Goal: Contribute content: Add original content to the website for others to see

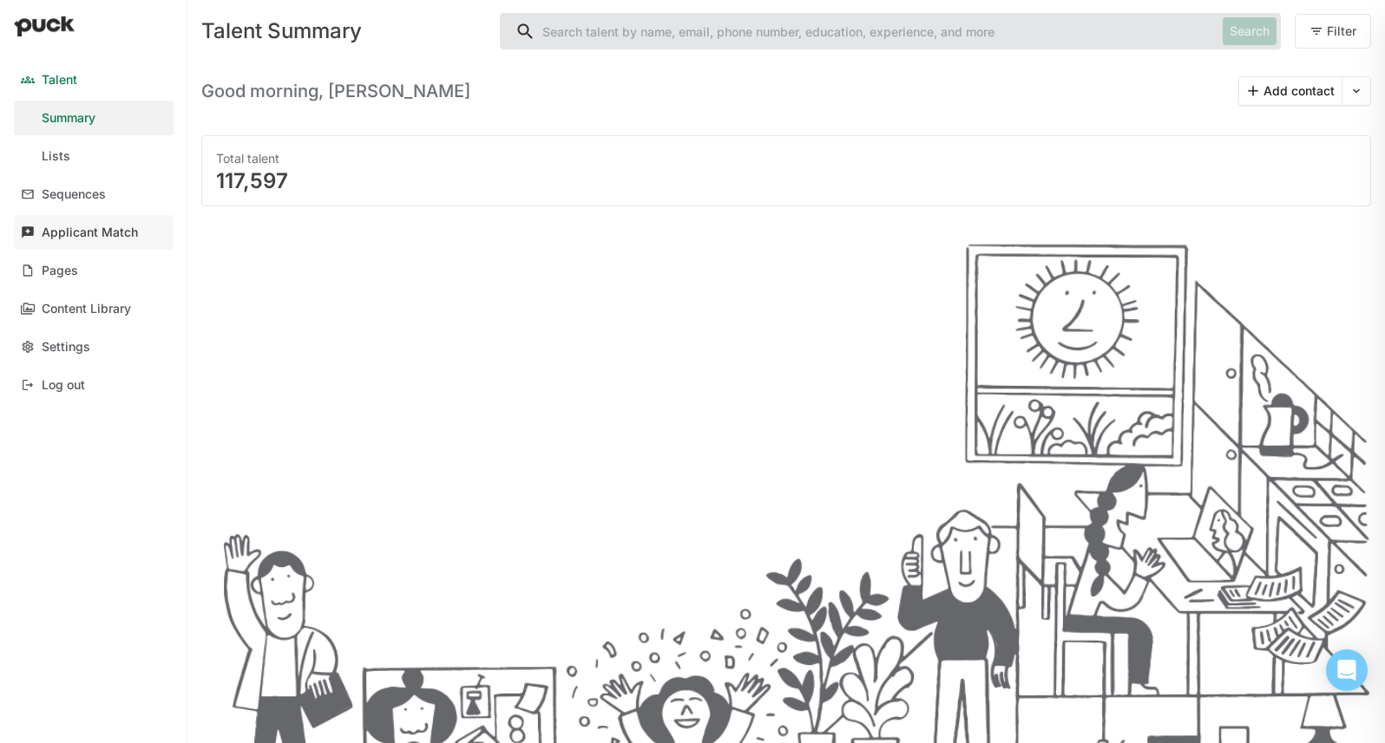
click at [134, 236] on div "Applicant Match" at bounding box center [90, 233] width 96 height 15
click at [81, 269] on link "Pages" at bounding box center [94, 270] width 160 height 35
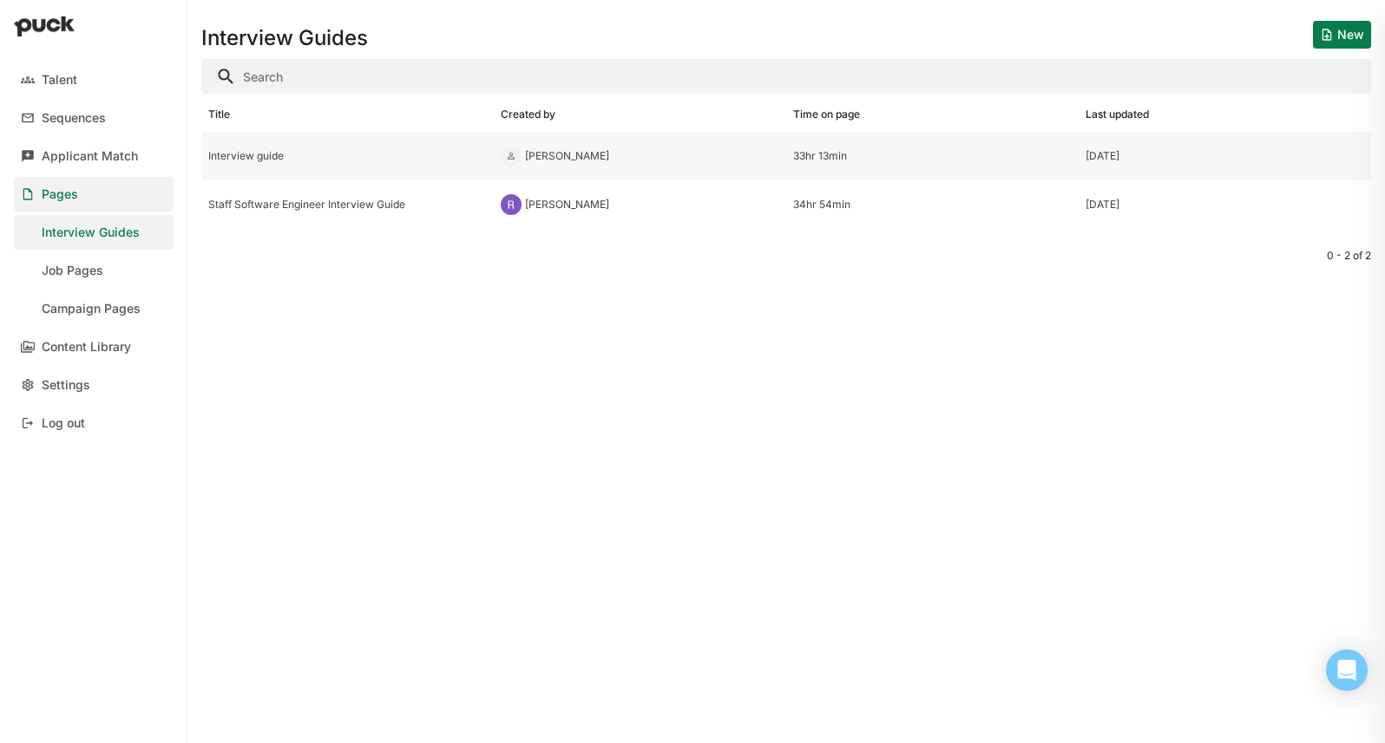
click at [369, 160] on div "Interview guide" at bounding box center [347, 156] width 278 height 12
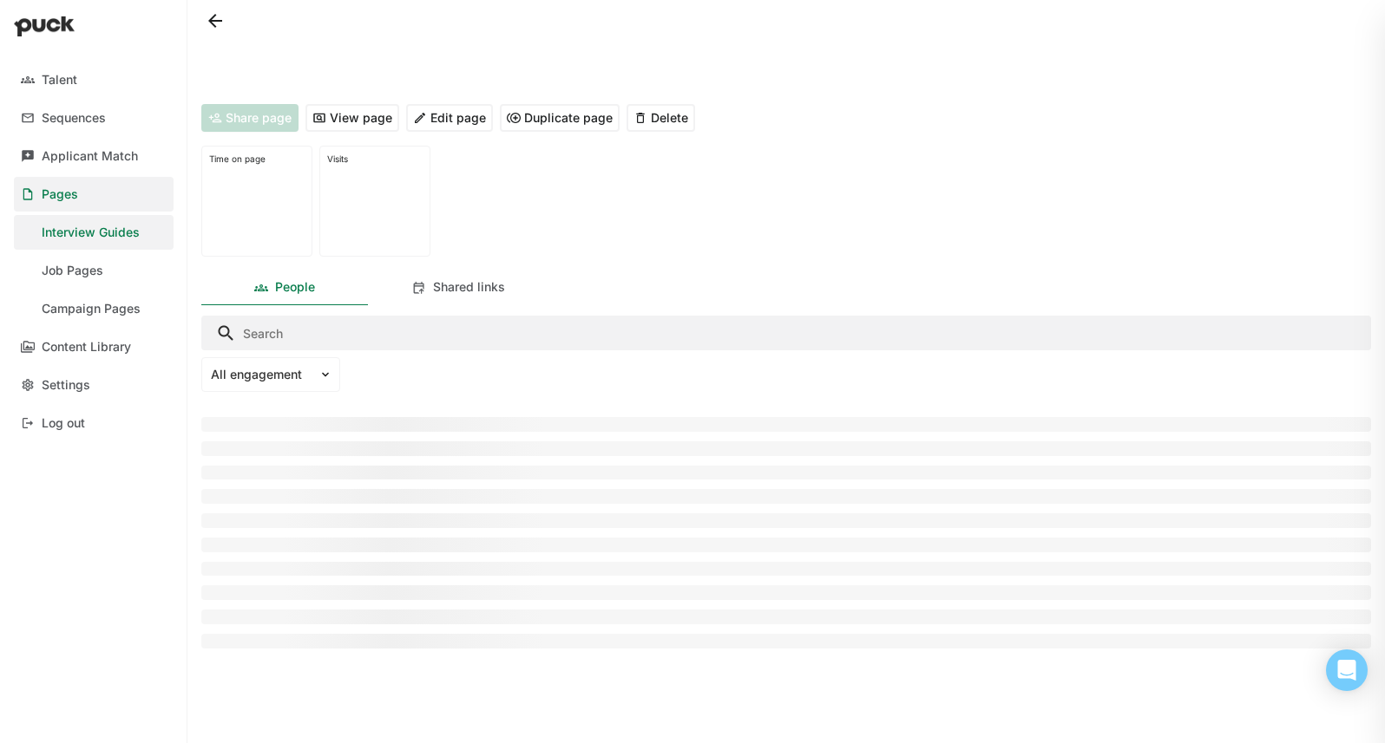
click at [362, 119] on button "View page" at bounding box center [352, 118] width 94 height 28
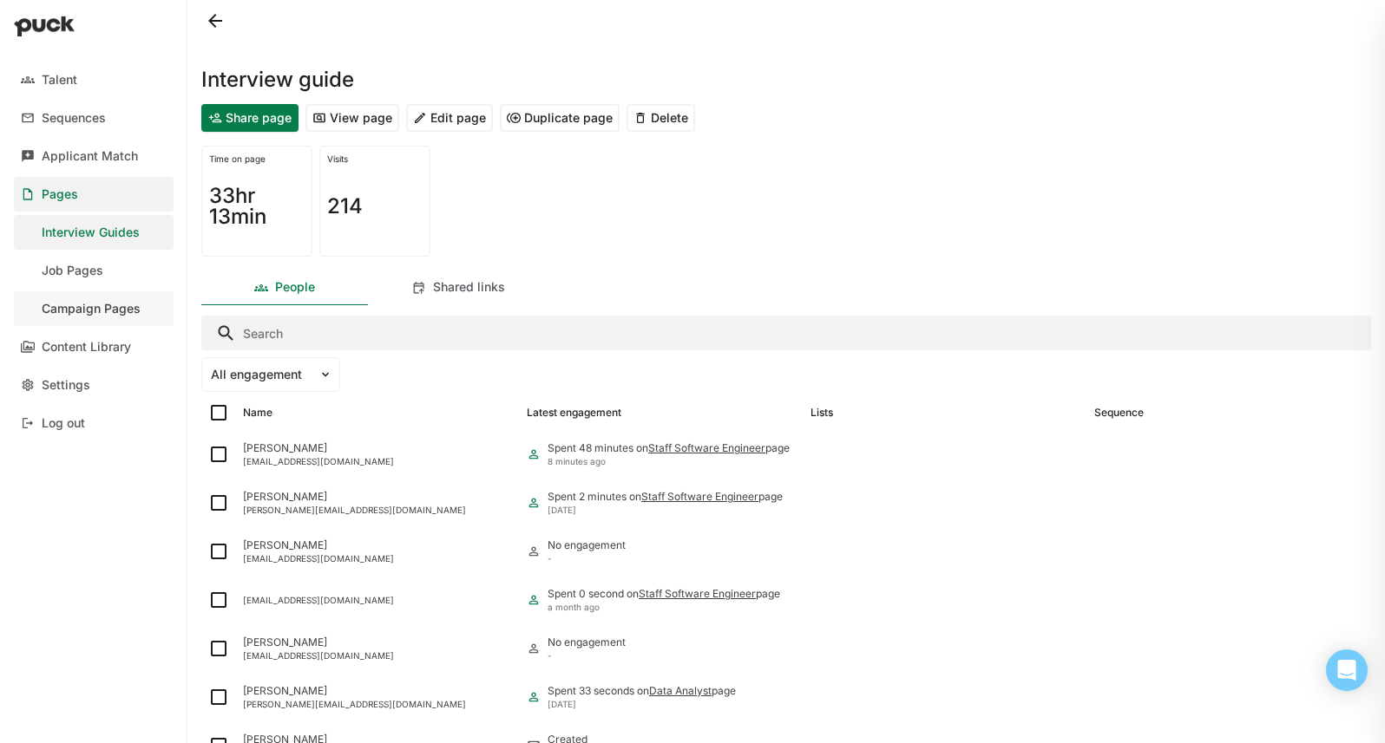
click at [121, 305] on div "Campaign Pages" at bounding box center [91, 309] width 99 height 15
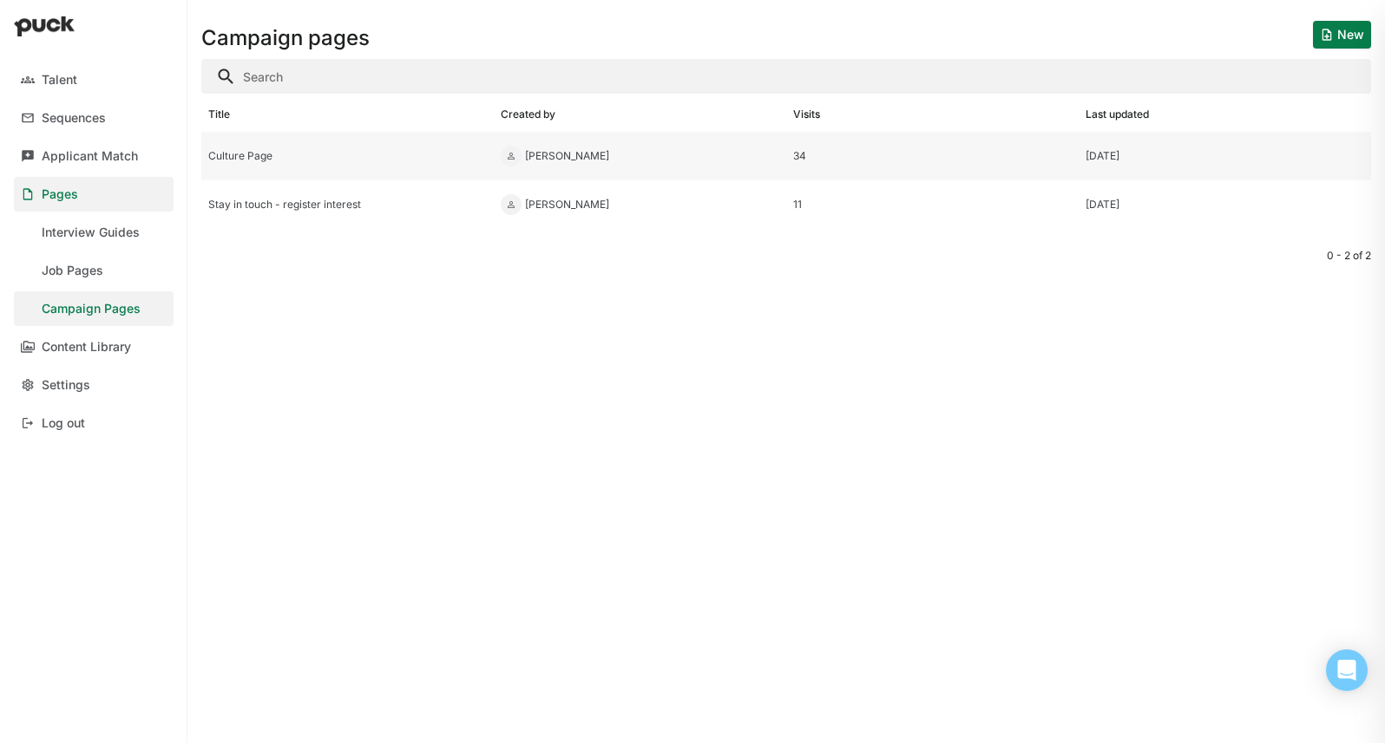
click at [427, 157] on div "Culture Page" at bounding box center [347, 156] width 278 height 12
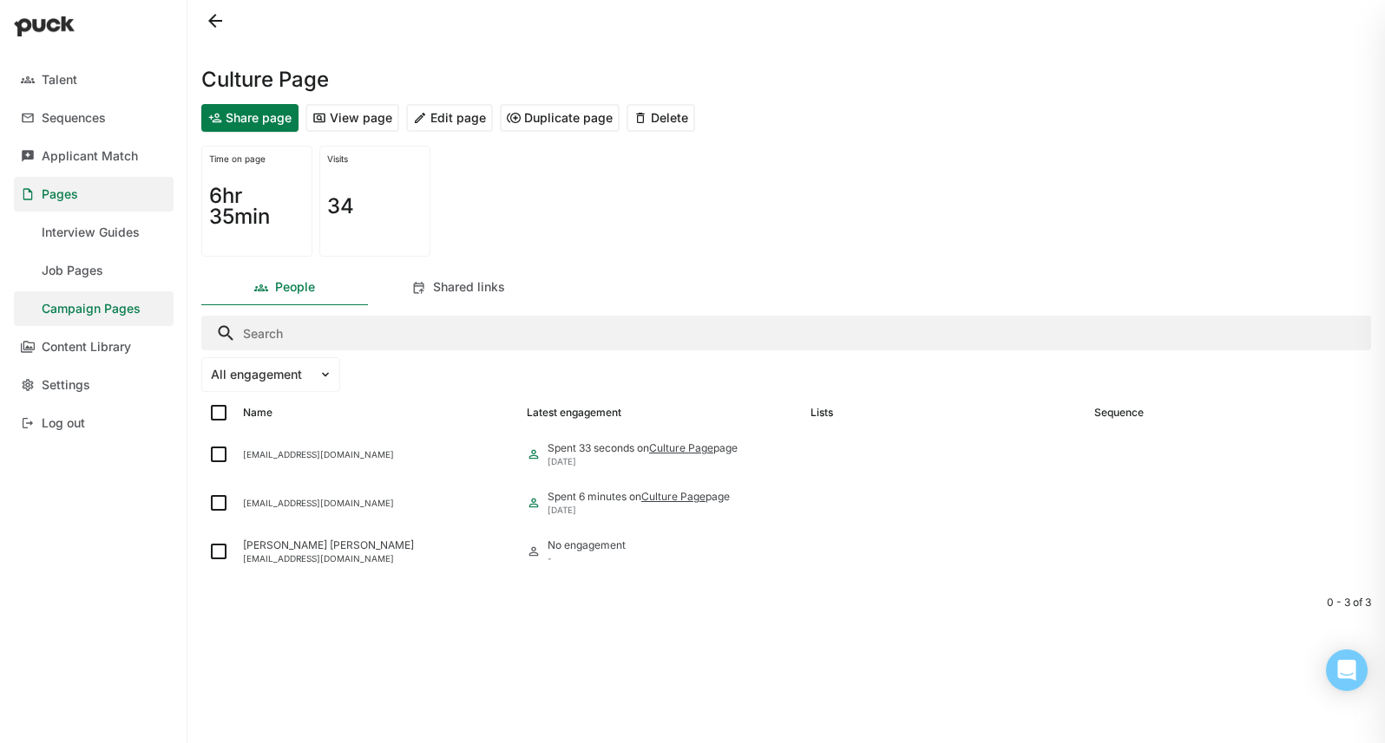
click at [432, 113] on button "Edit page" at bounding box center [449, 118] width 87 height 28
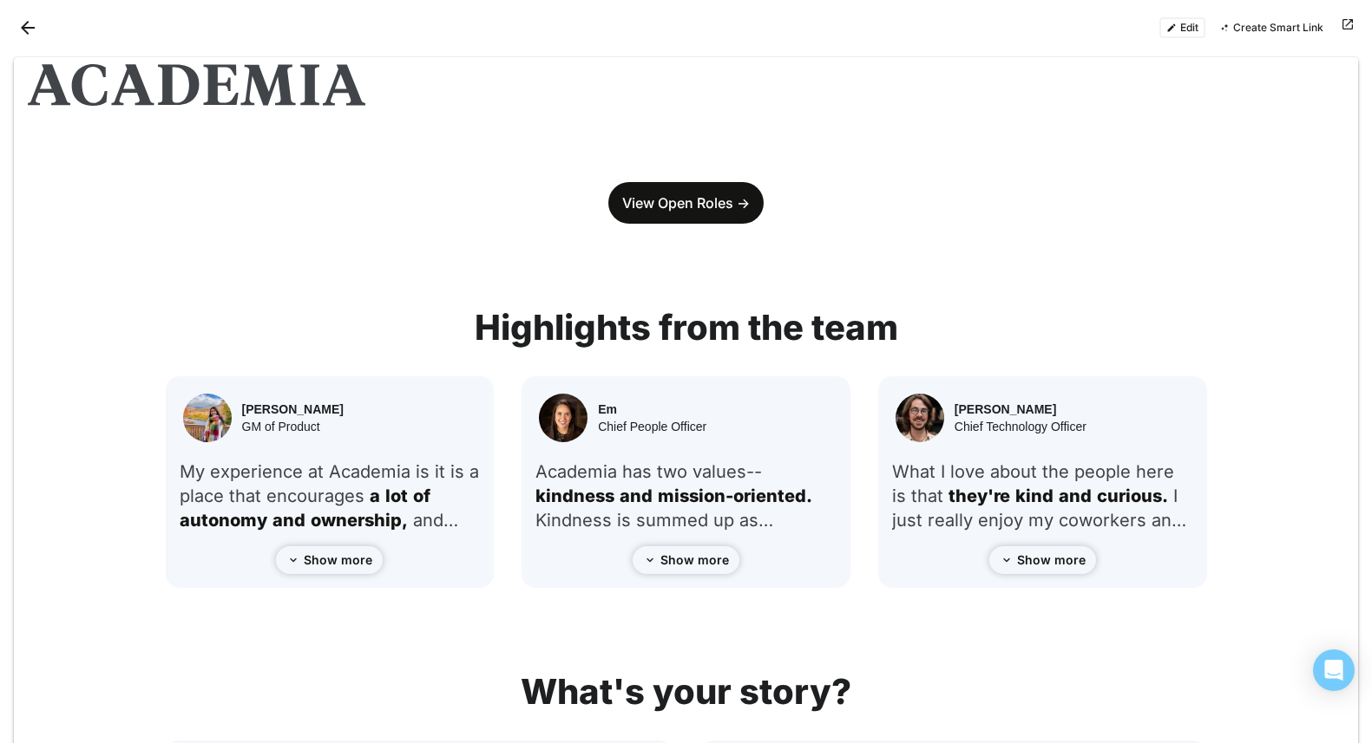
click at [1185, 38] on div "Edit Create Smart Link" at bounding box center [686, 28] width 1372 height 56
click at [1183, 29] on button "Edit" at bounding box center [1182, 27] width 46 height 21
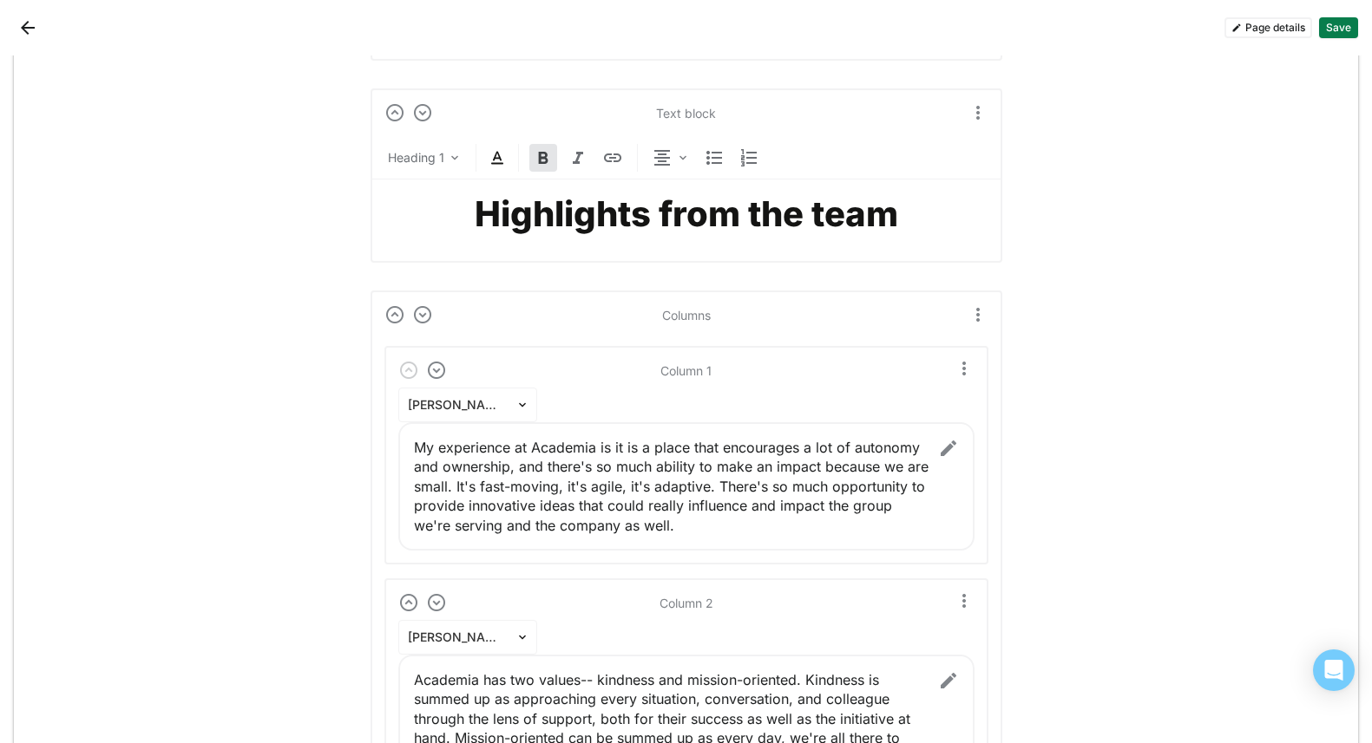
scroll to position [663, 0]
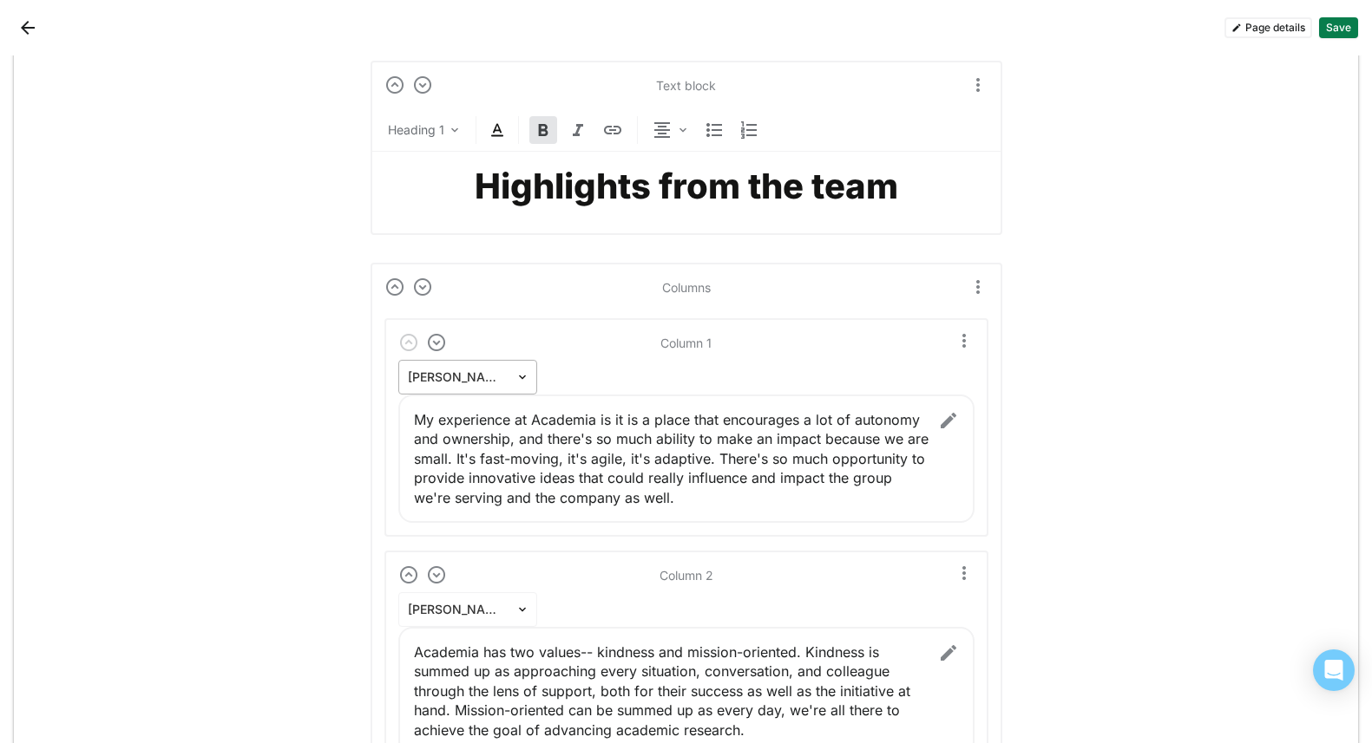
click at [515, 370] on img at bounding box center [522, 377] width 14 height 14
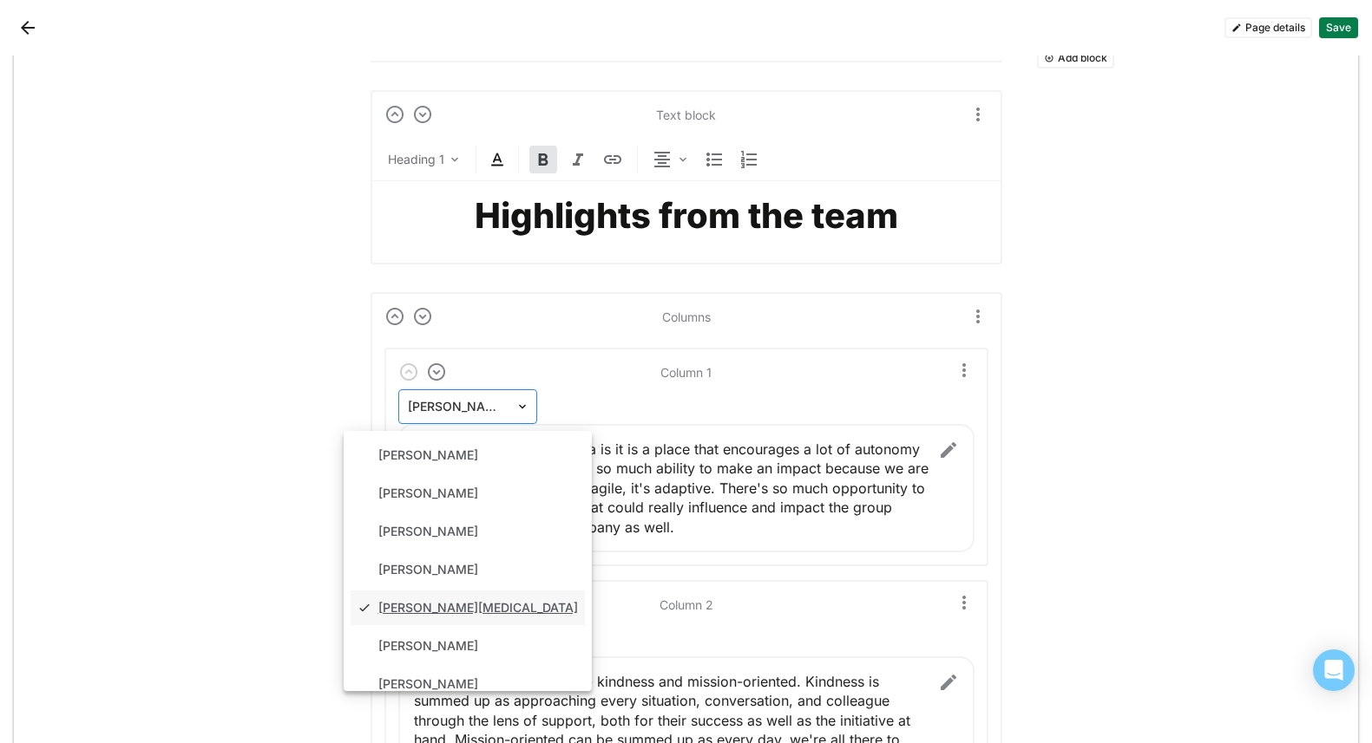
click at [505, 393] on div "[PERSON_NAME][MEDICAL_DATA]" at bounding box center [467, 407] width 139 height 35
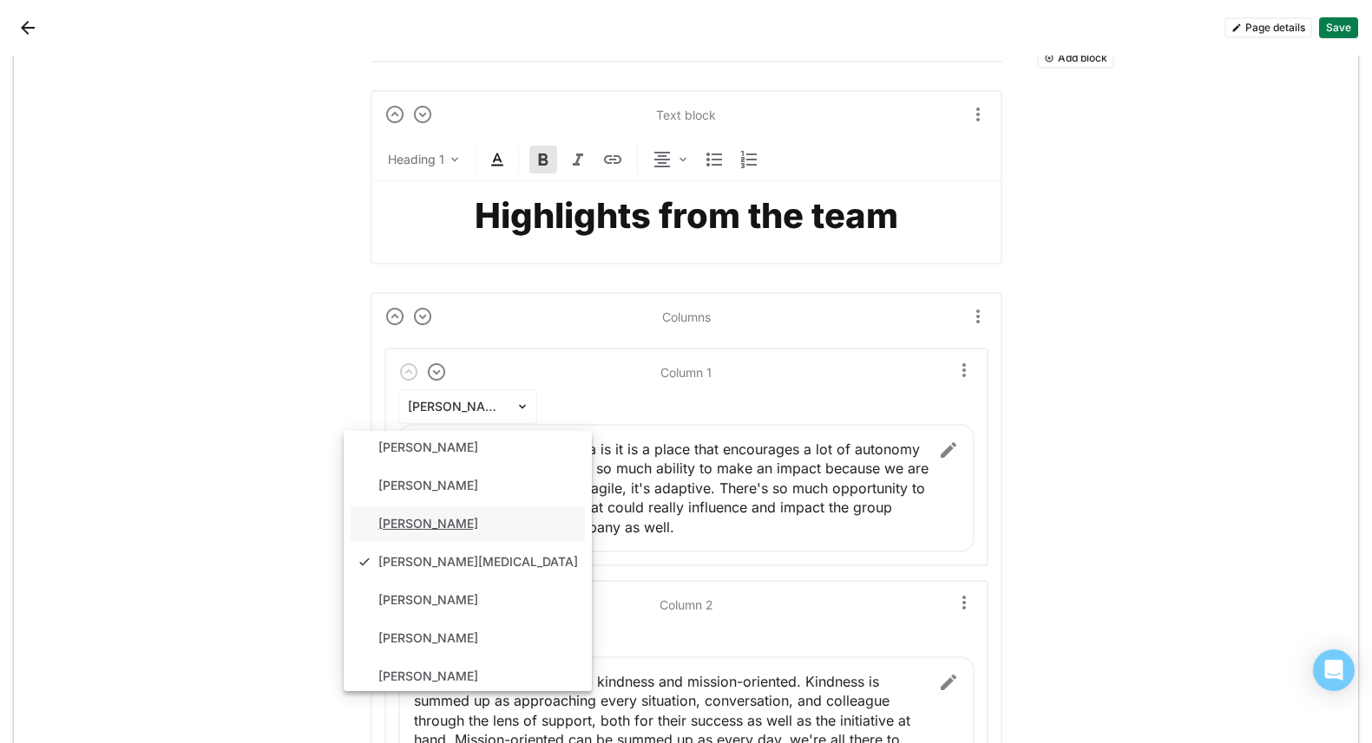
scroll to position [44, 0]
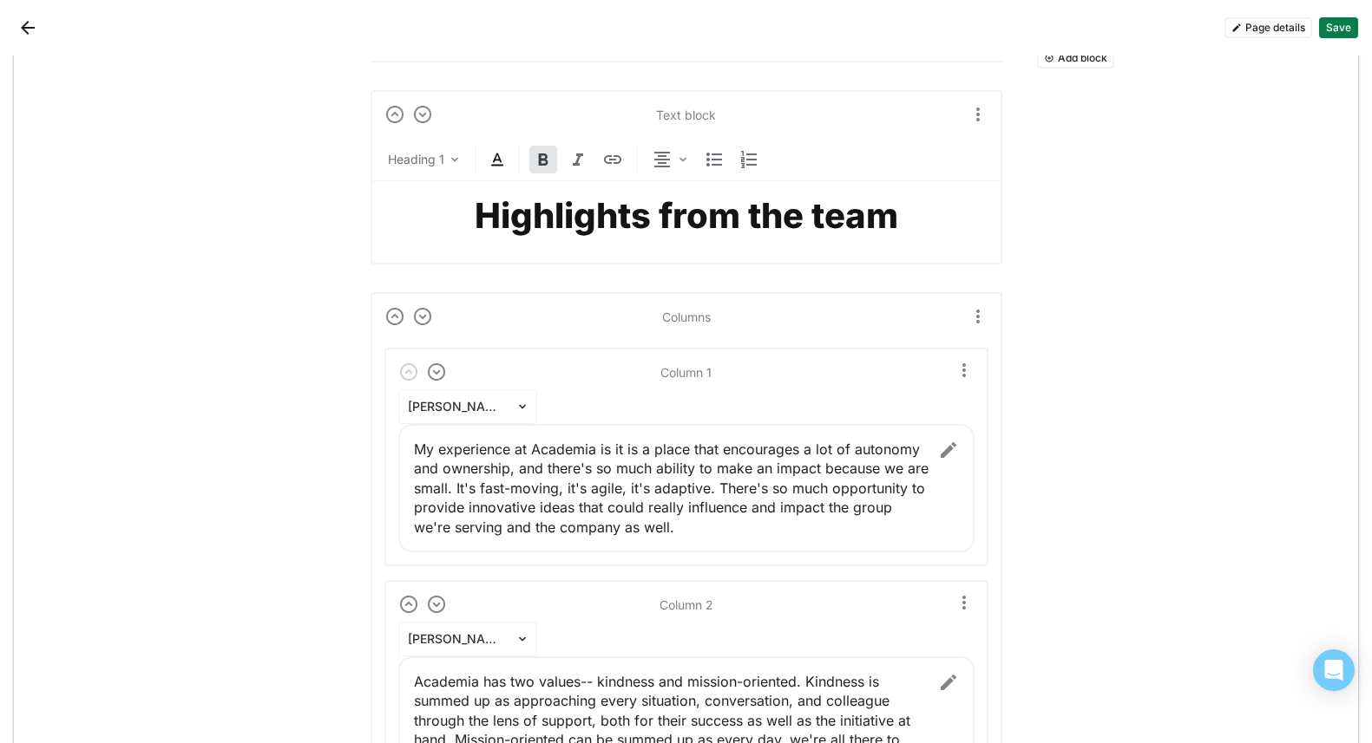
click at [938, 448] on img at bounding box center [948, 450] width 21 height 21
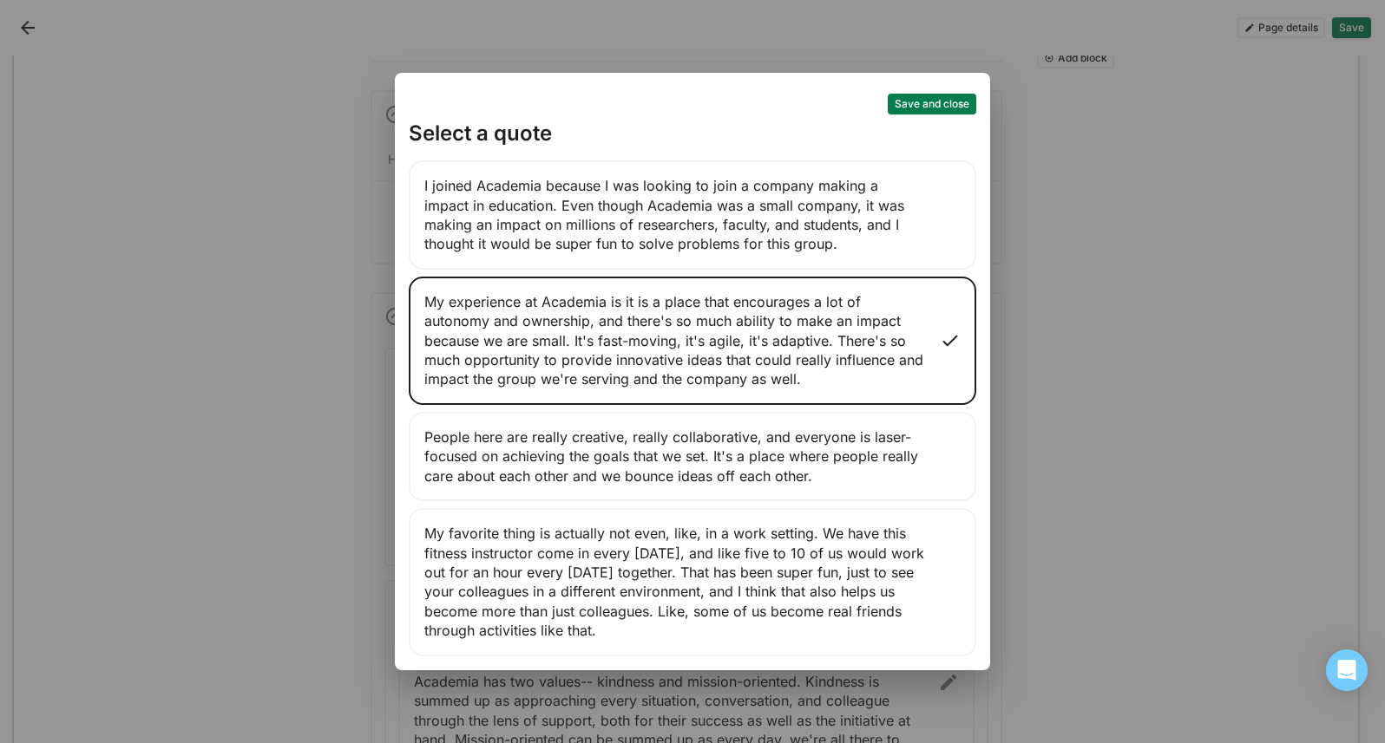
click at [1153, 203] on div "Save and close Select a quote I joined Academia because I was looking to join a…" at bounding box center [692, 371] width 1385 height 743
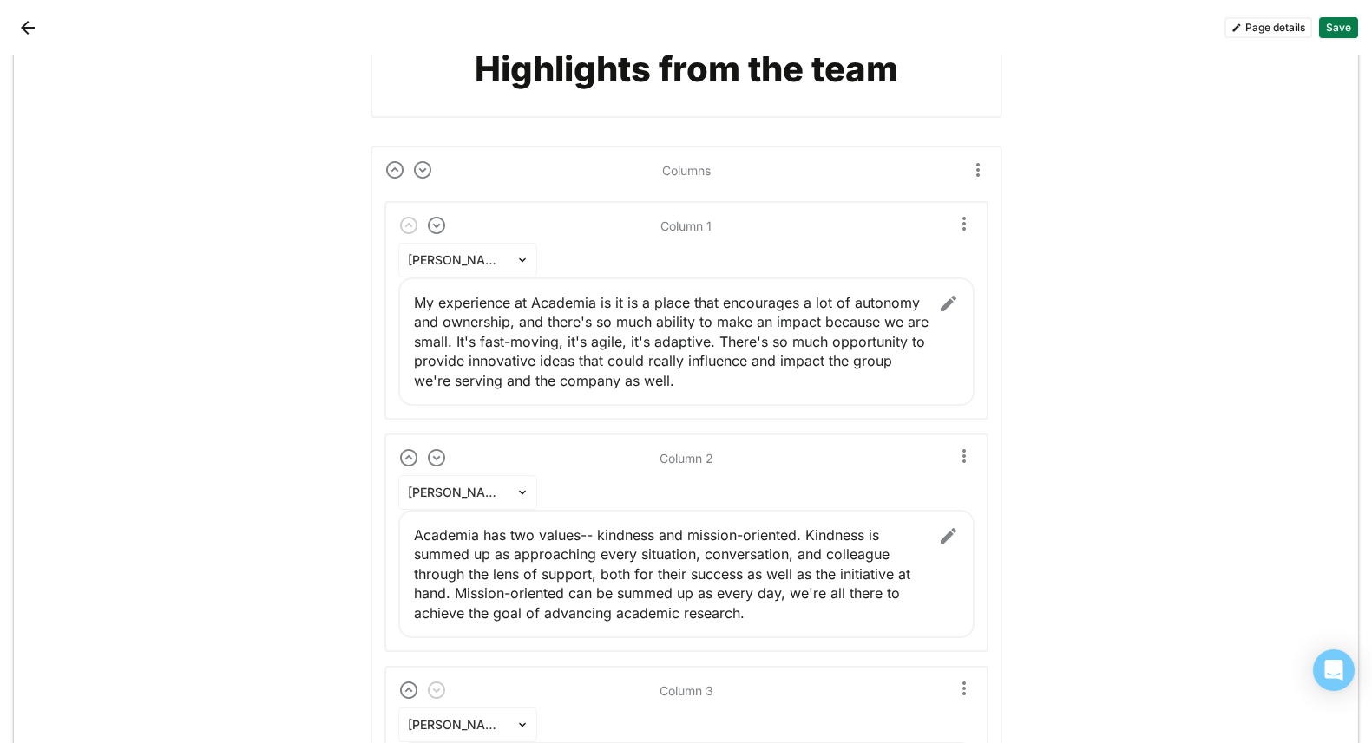
scroll to position [772, 0]
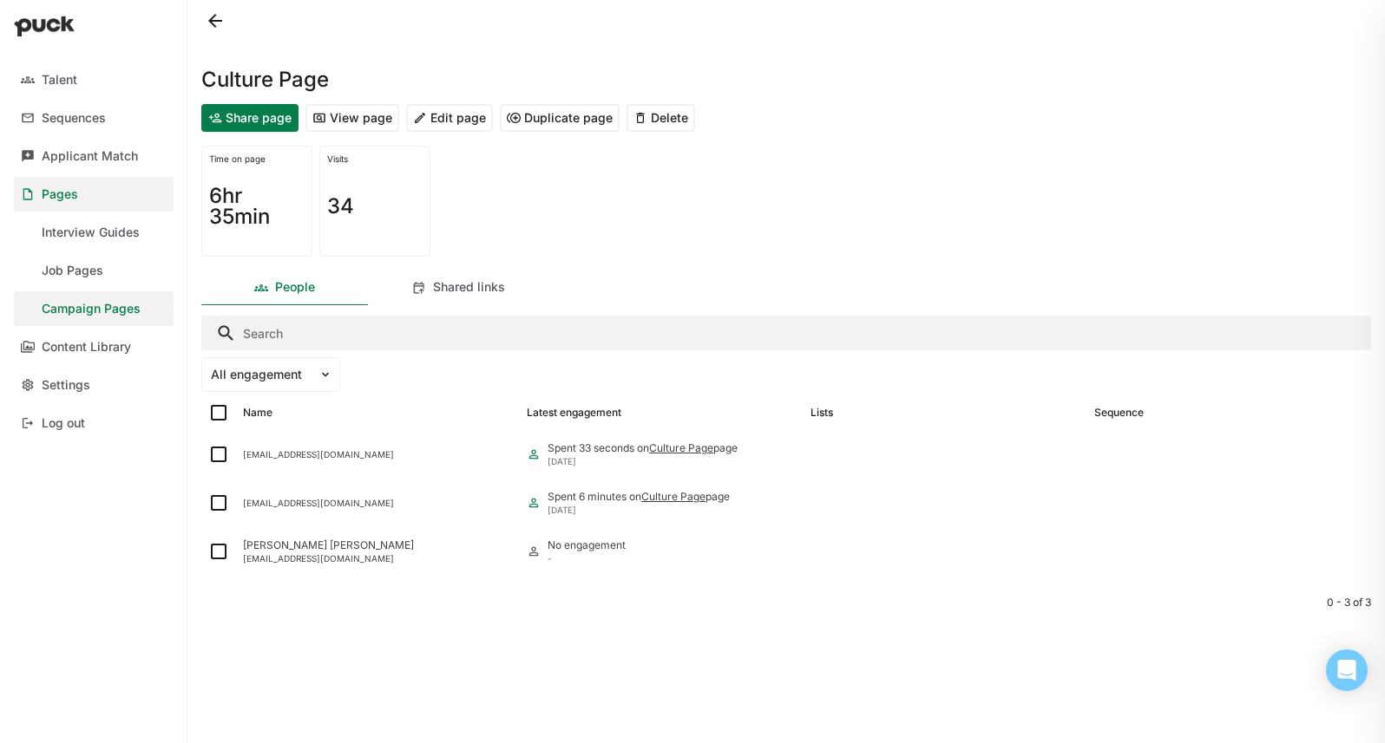
click at [365, 117] on button "View page" at bounding box center [352, 118] width 94 height 28
click at [604, 73] on div "Culture Page" at bounding box center [785, 70] width 1169 height 56
